Goal: Task Accomplishment & Management: Use online tool/utility

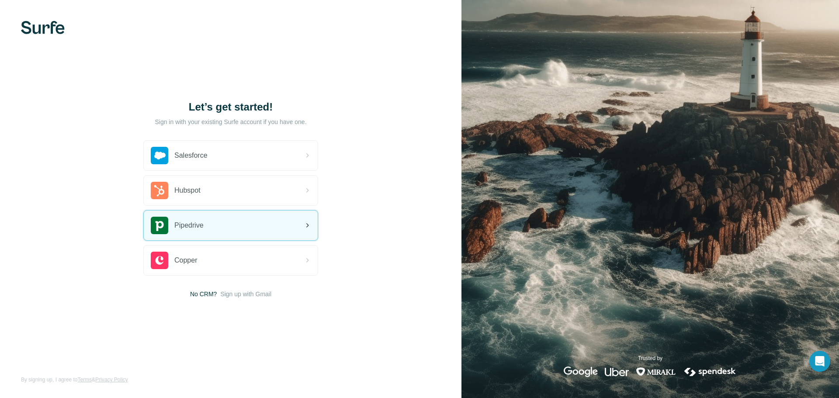
click at [240, 233] on div "Pipedrive" at bounding box center [231, 226] width 174 height 30
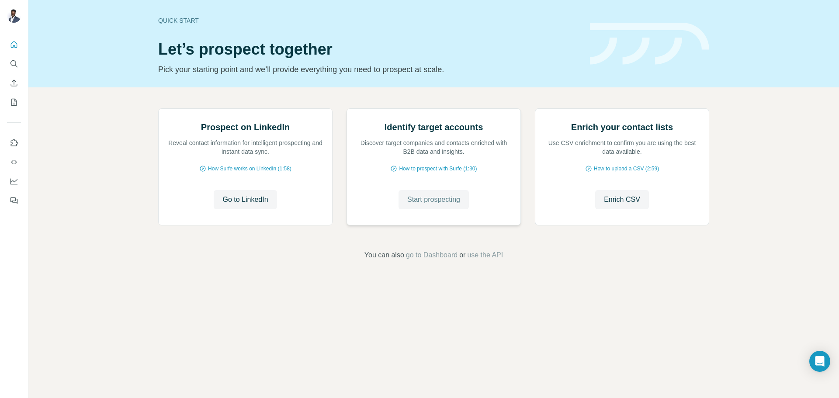
click at [435, 205] on span "Start prospecting" at bounding box center [433, 200] width 53 height 10
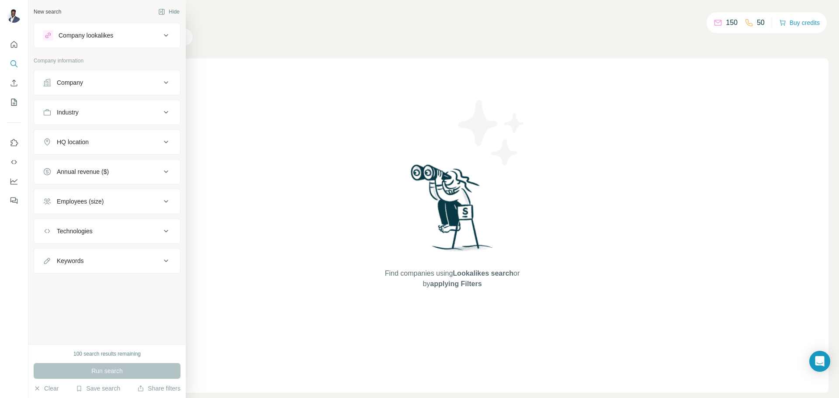
click at [67, 82] on div "Company" at bounding box center [70, 82] width 26 height 9
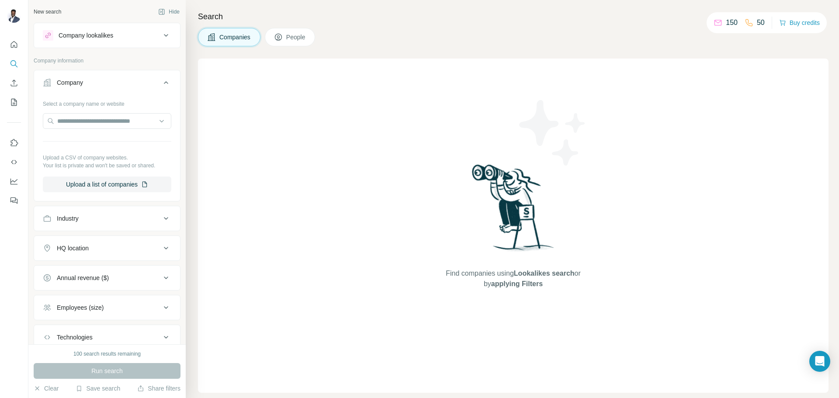
click at [67, 82] on div "Company" at bounding box center [70, 82] width 26 height 9
